Goal: Task Accomplishment & Management: Use online tool/utility

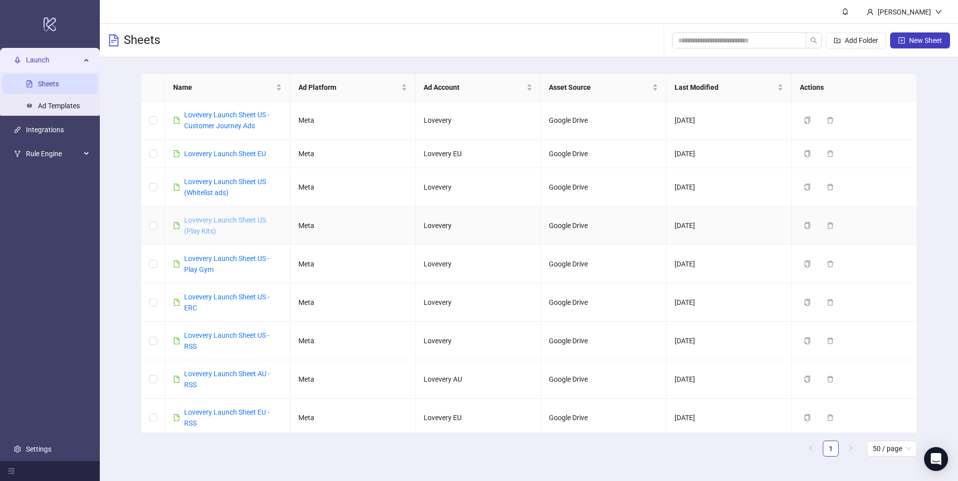
drag, startPoint x: 228, startPoint y: 227, endPoint x: 214, endPoint y: 228, distance: 14.0
click at [228, 227] on div "Lovevery Launch Sheet US (Play Kits)" at bounding box center [233, 225] width 98 height 22
click at [204, 228] on link "Lovevery Launch Sheet US (Play Kits)" at bounding box center [225, 225] width 82 height 19
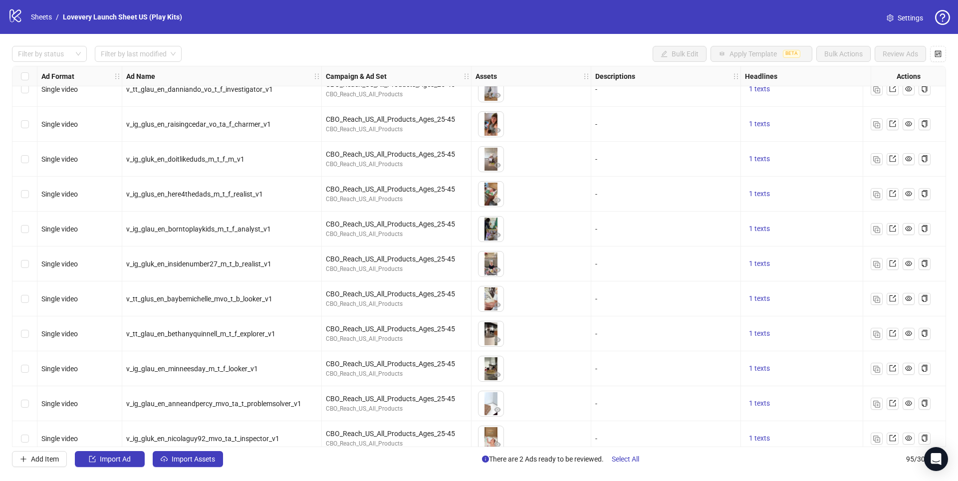
scroll to position [1571, 0]
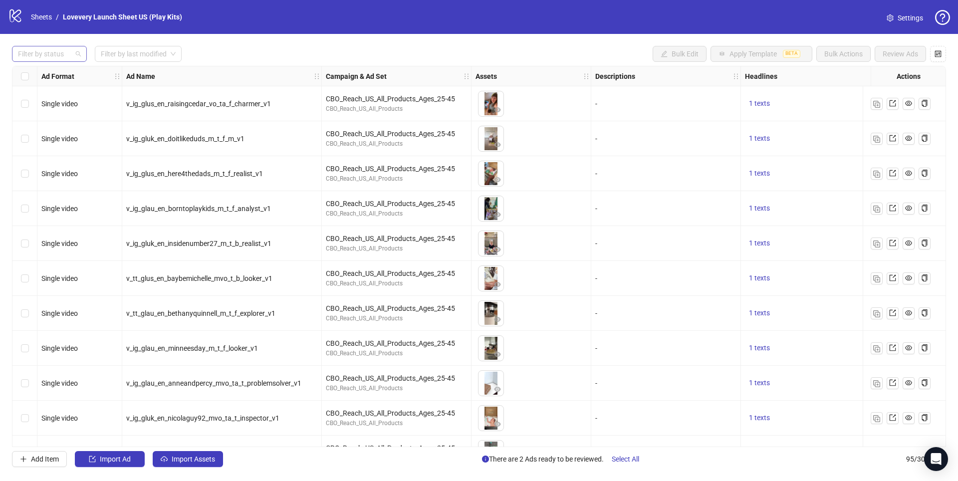
click at [67, 51] on div at bounding box center [44, 54] width 60 height 14
click at [133, 52] on input "search" at bounding box center [134, 53] width 66 height 15
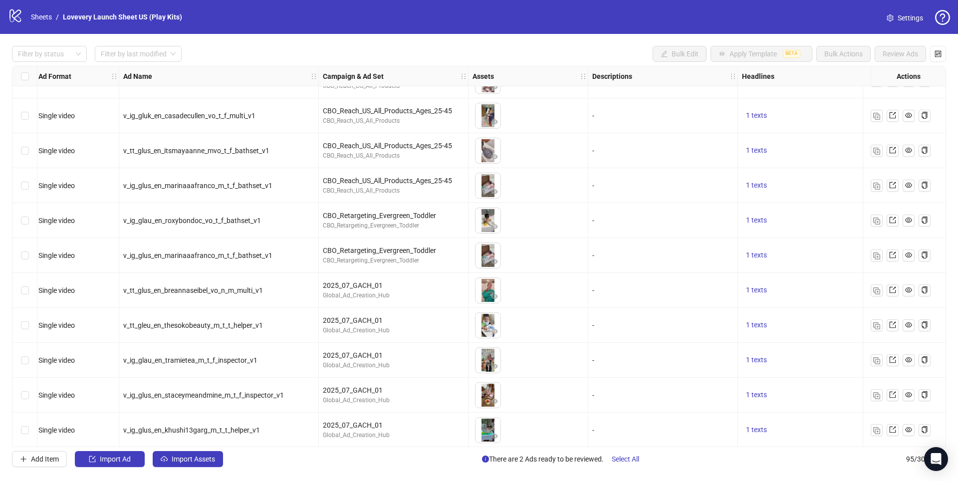
scroll to position [2080, 3]
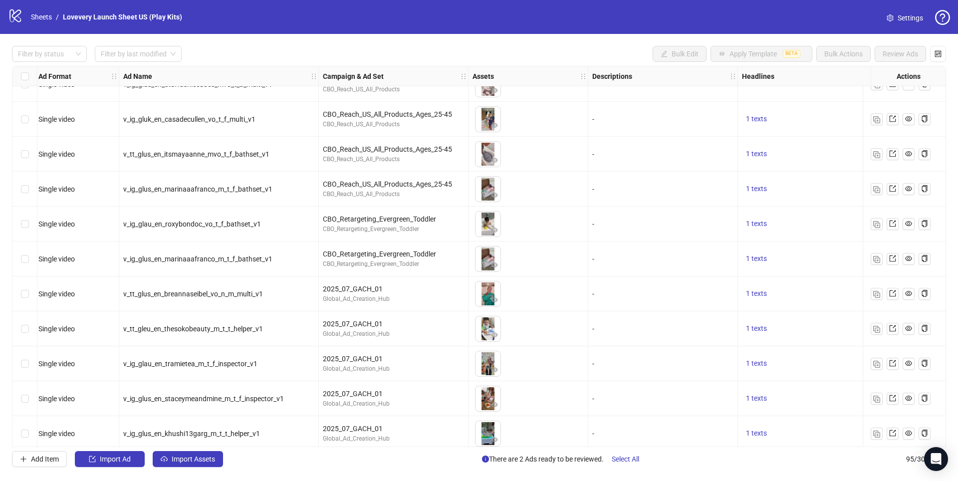
click at [32, 156] on div "Select row 62" at bounding box center [24, 154] width 25 height 35
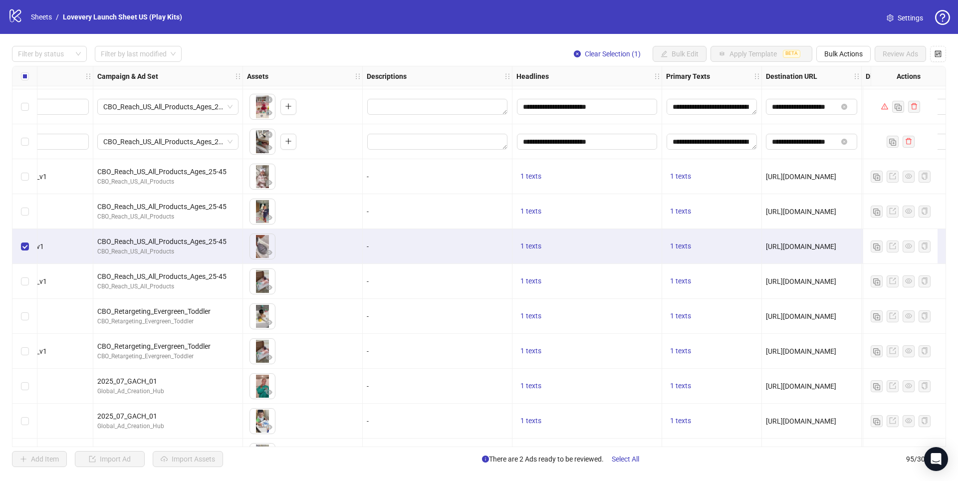
scroll to position [1987, 249]
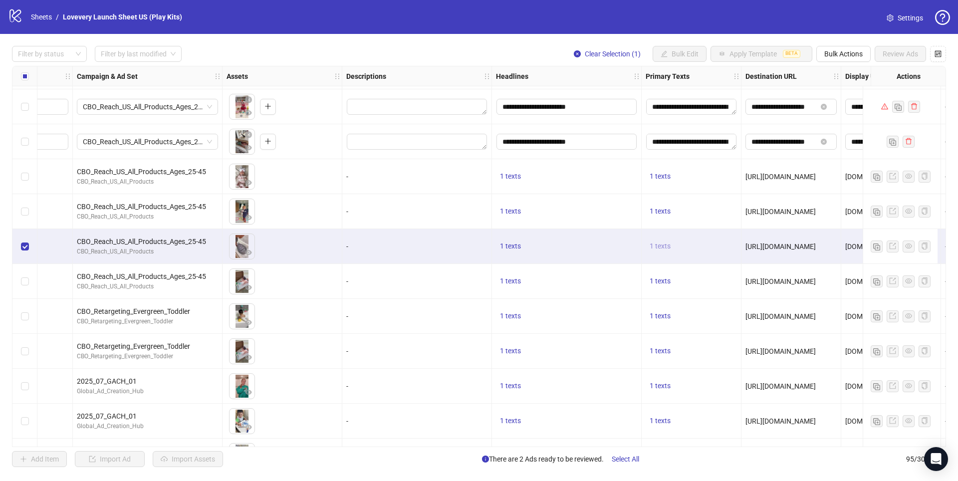
click at [654, 246] on span "1 texts" at bounding box center [659, 246] width 21 height 8
click at [659, 275] on button "1 texts" at bounding box center [659, 281] width 29 height 12
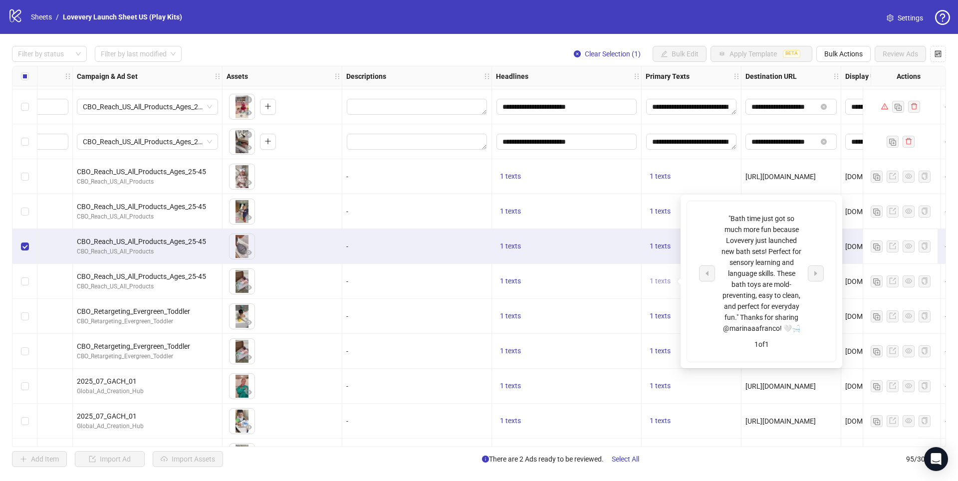
click at [660, 279] on span "1 texts" at bounding box center [659, 281] width 21 height 8
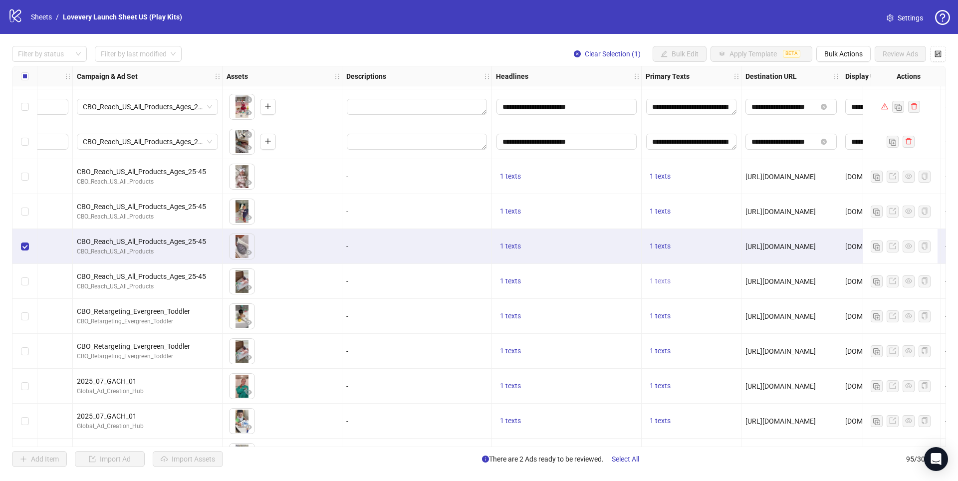
click at [660, 279] on span "1 texts" at bounding box center [659, 281] width 21 height 8
click at [659, 316] on span "1 texts" at bounding box center [659, 316] width 21 height 8
click at [659, 351] on span "1 texts" at bounding box center [659, 351] width 21 height 8
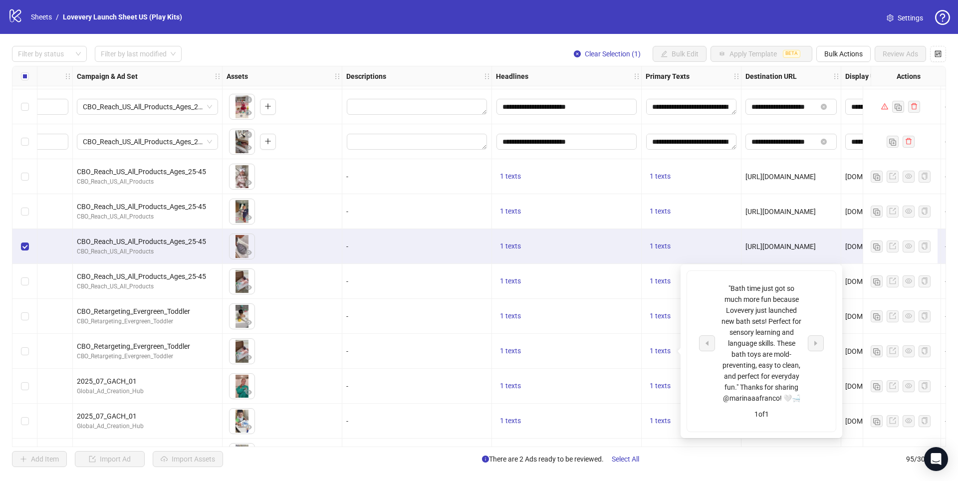
click at [614, 326] on div "1 texts" at bounding box center [567, 316] width 150 height 35
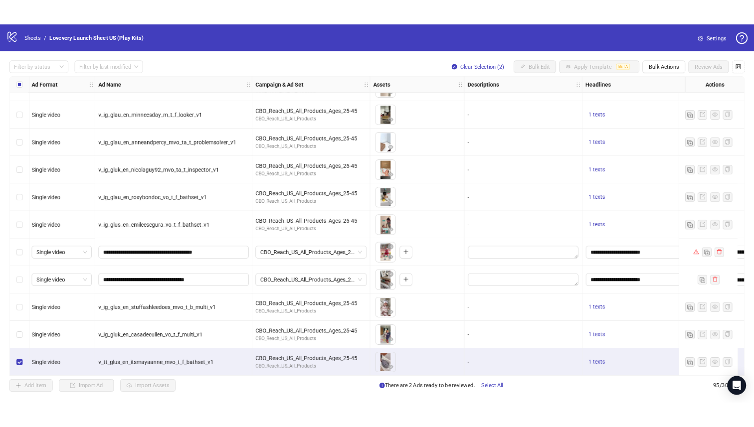
scroll to position [1812, 1]
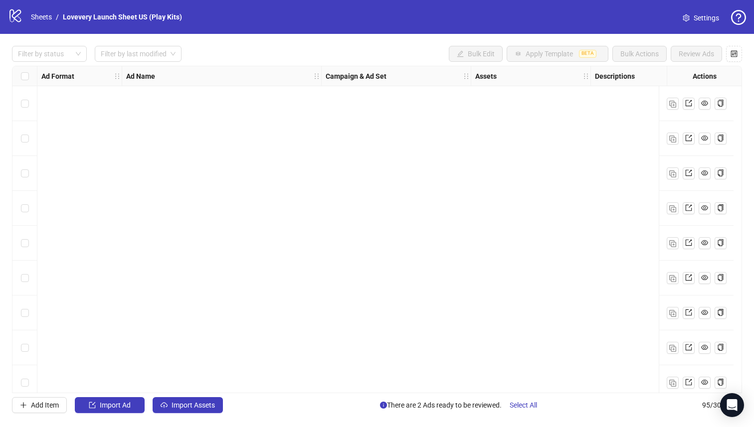
scroll to position [3014, 0]
